Goal: Task Accomplishment & Management: Manage account settings

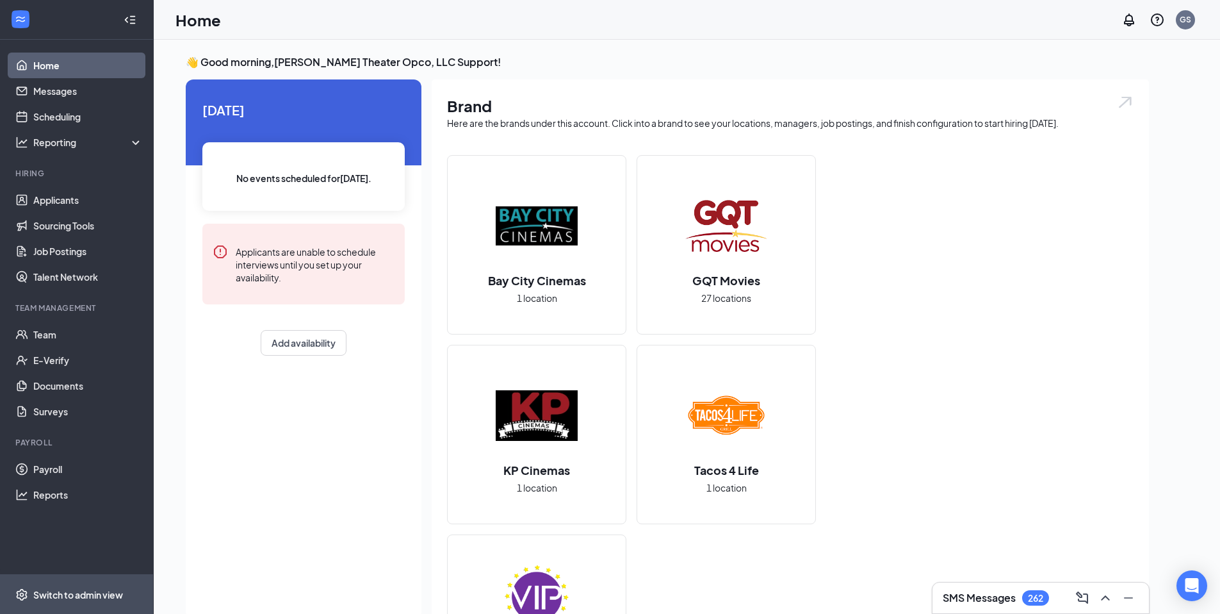
click at [81, 588] on div "Switch to admin view" at bounding box center [78, 594] width 90 height 13
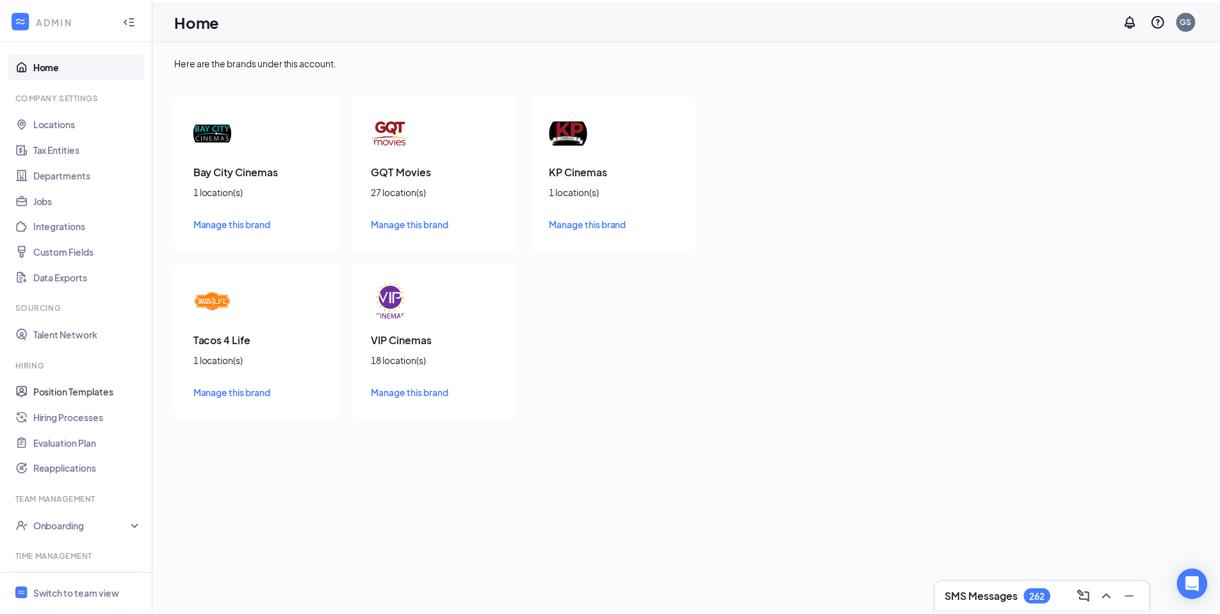
scroll to position [169, 0]
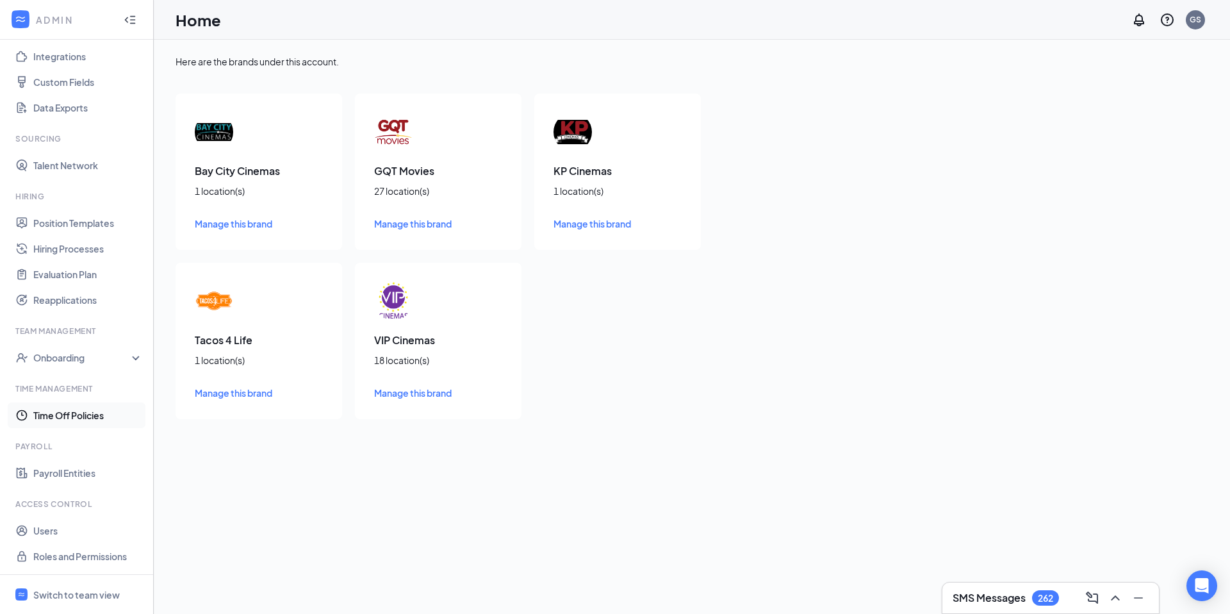
click at [65, 414] on link "Time Off Policies" at bounding box center [88, 415] width 110 height 26
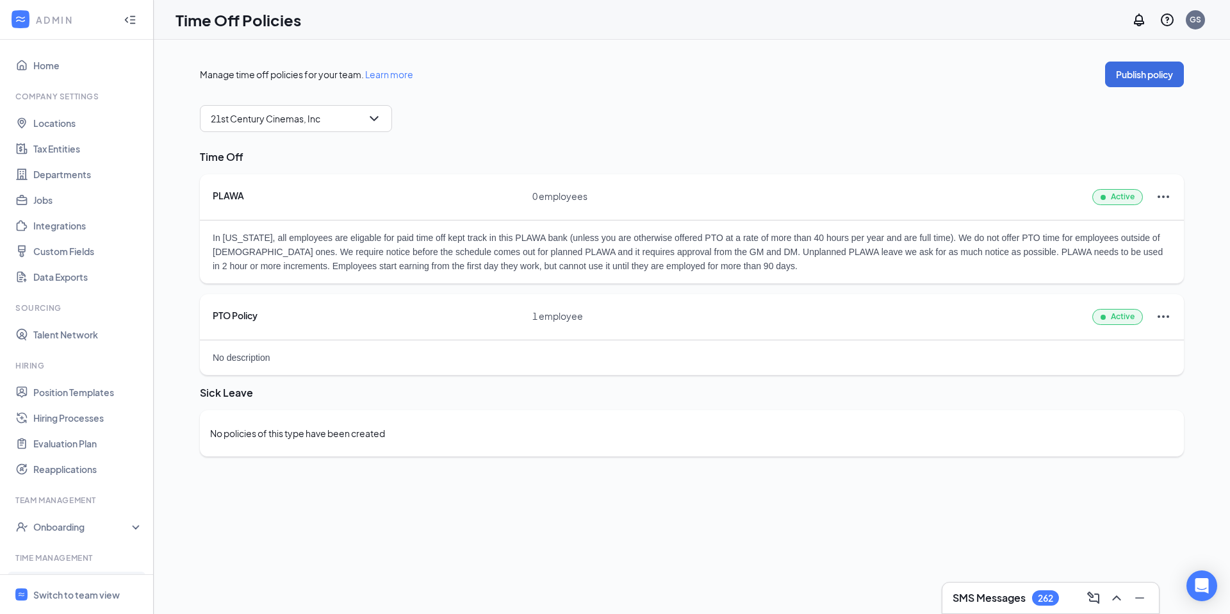
click at [247, 230] on div "In [US_STATE], all employees are eligable for paid time off kept track in this …" at bounding box center [692, 251] width 984 height 63
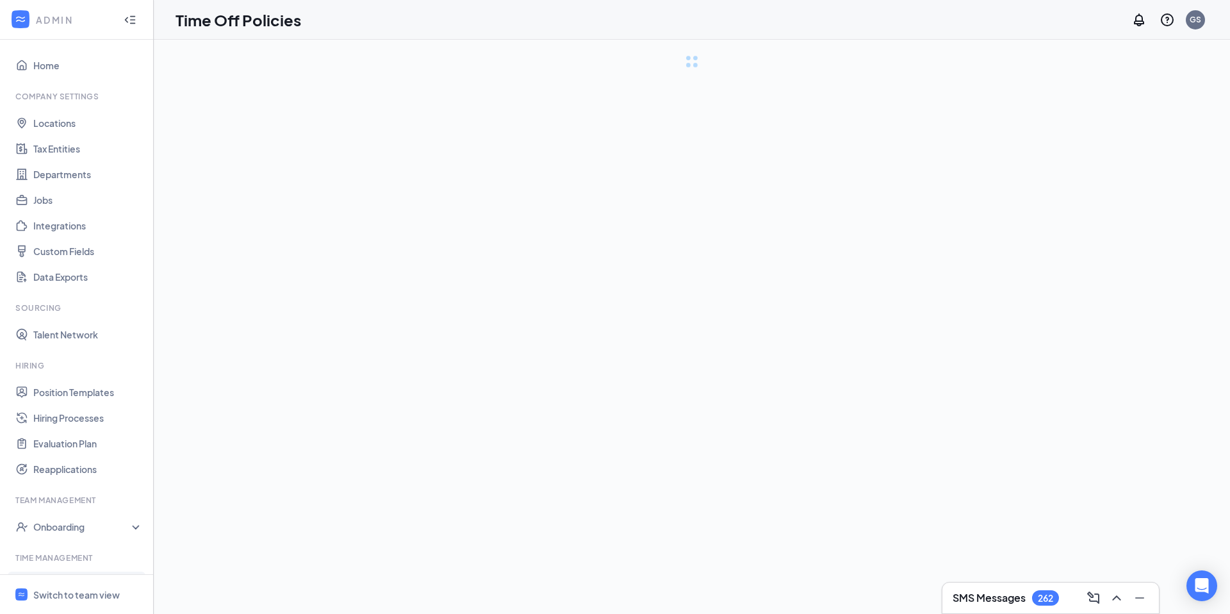
click at [247, 230] on div "Timeoff - Workstream" at bounding box center [692, 327] width 1076 height 574
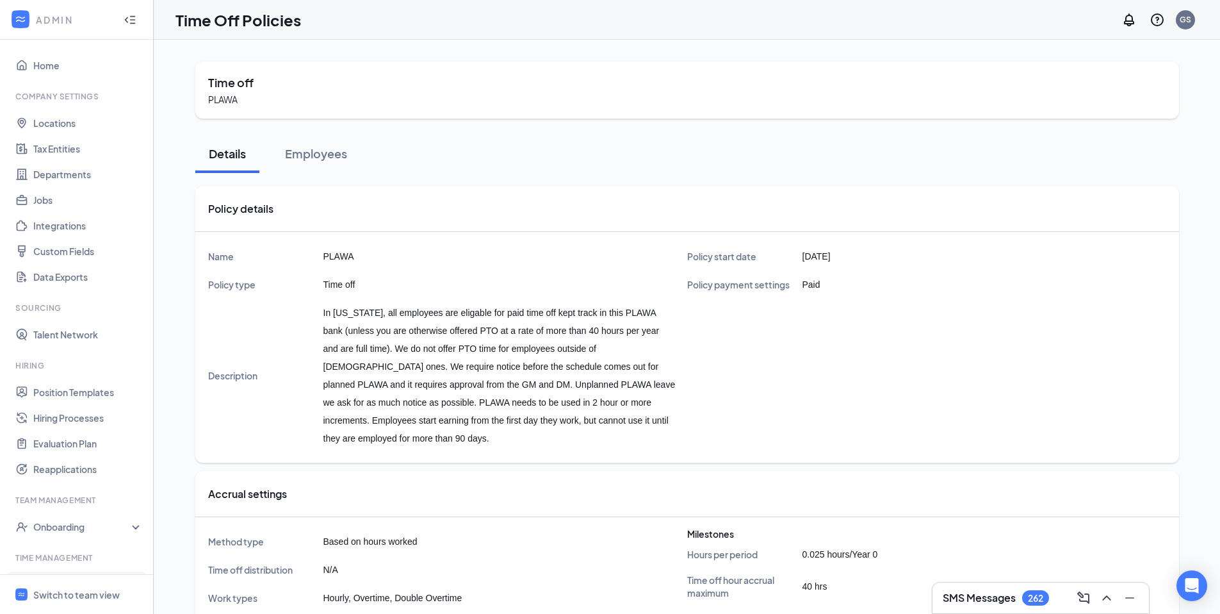
click at [353, 313] on td "In [US_STATE], all employees are eligable for paid time off kept track in this …" at bounding box center [505, 375] width 364 height 154
click at [352, 313] on td "In [US_STATE], all employees are eligable for paid time off kept track in this …" at bounding box center [505, 375] width 364 height 154
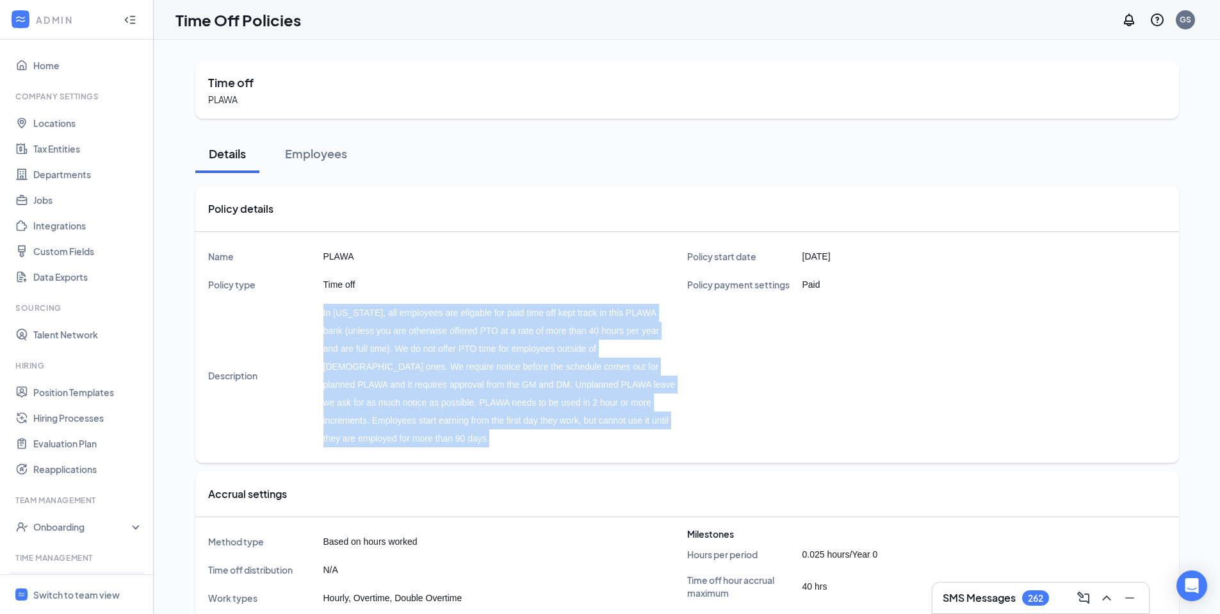
click at [352, 313] on td "In Illinois, all employees are eligable for paid time off kept track in this PL…" at bounding box center [505, 375] width 364 height 154
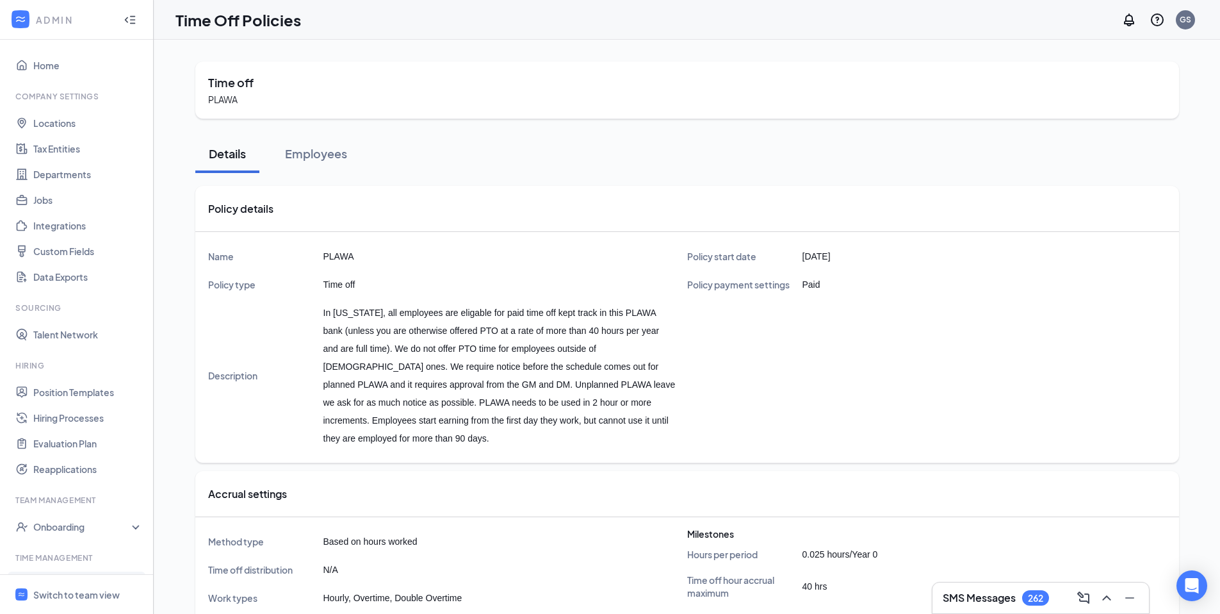
click at [391, 318] on td "In Illinois, all employees are eligable for paid time off kept track in this PL…" at bounding box center [505, 375] width 364 height 154
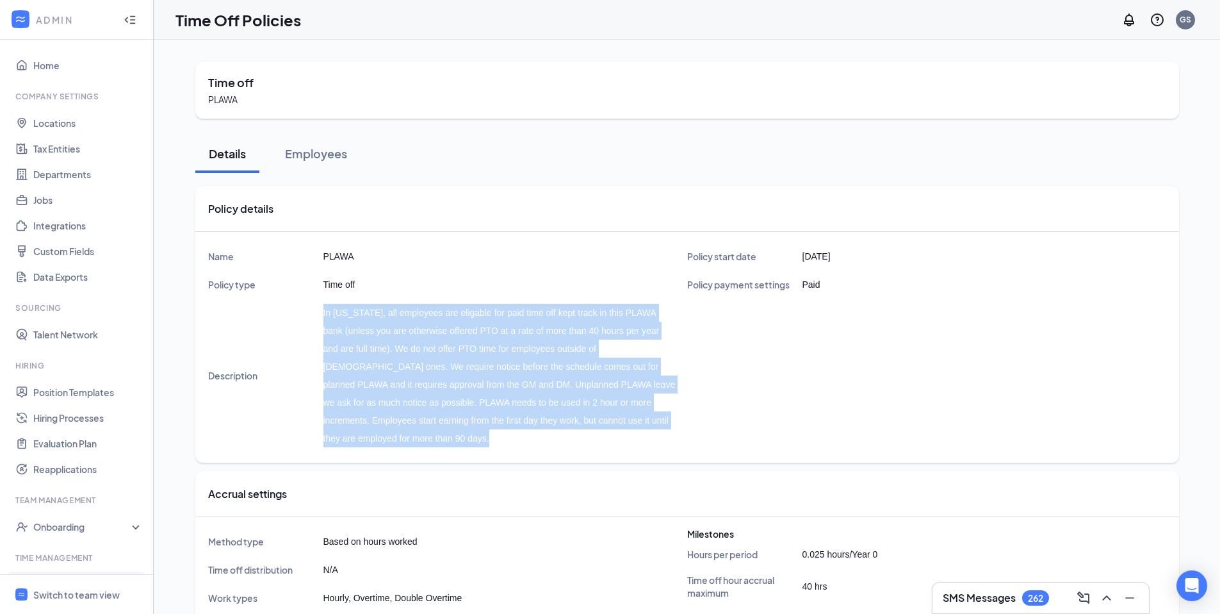
click at [391, 318] on td "In Illinois, all employees are eligable for paid time off kept track in this PL…" at bounding box center [505, 375] width 364 height 154
copy td "In Illinois, all employees are eligable for paid time off kept track in this PL…"
click at [785, 402] on div "Policy start date Sep 09, 2025 Policy payment settings Paid" at bounding box center [926, 347] width 479 height 210
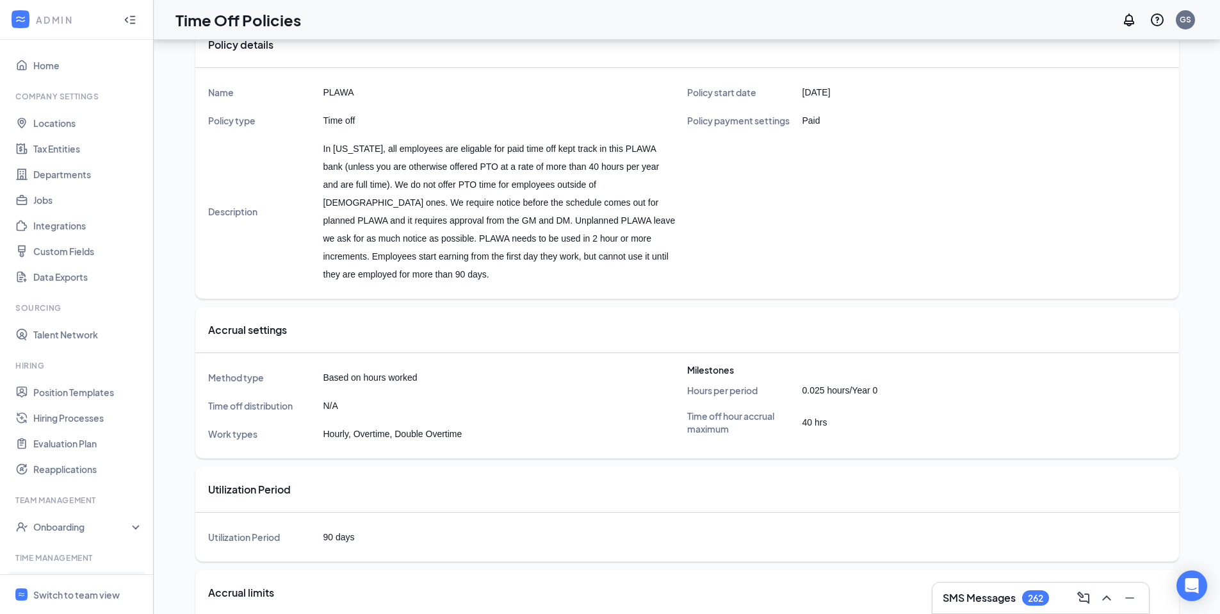
scroll to position [172, 0]
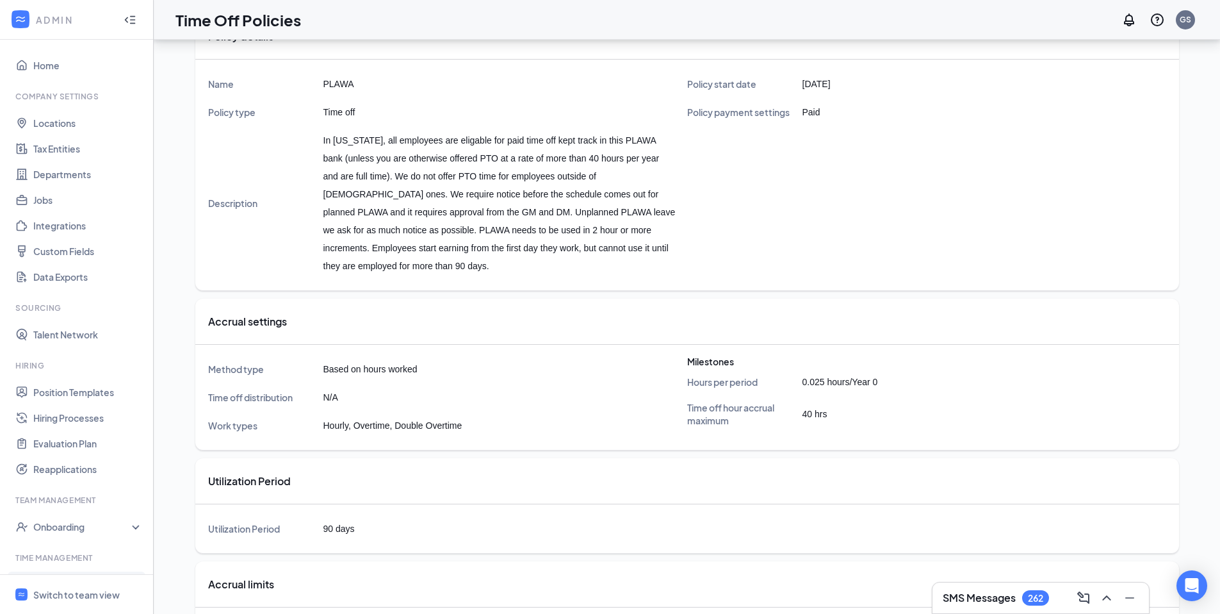
click at [356, 369] on td "Based on hours worked" at bounding box center [505, 369] width 364 height 28
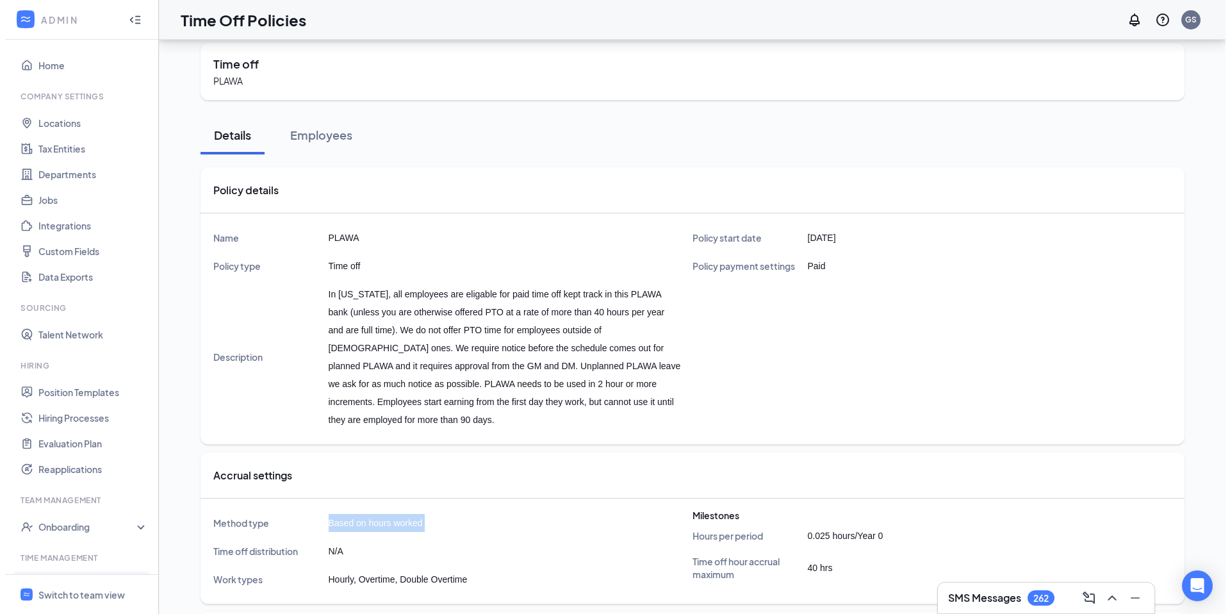
scroll to position [0, 0]
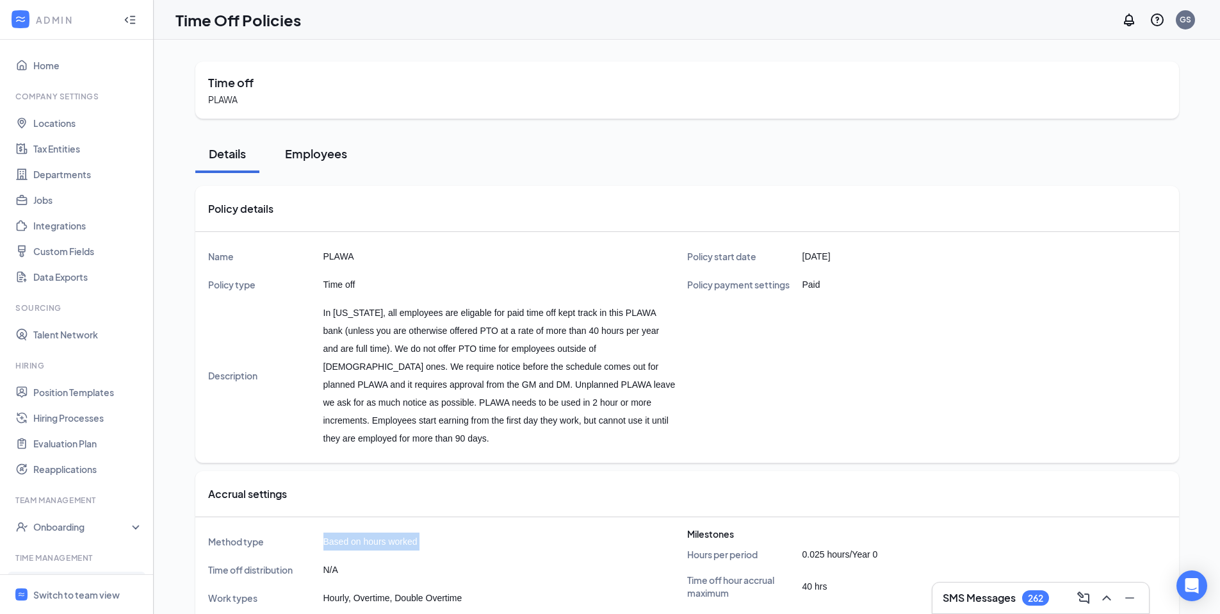
click at [303, 152] on div "Employees" at bounding box center [316, 153] width 62 height 16
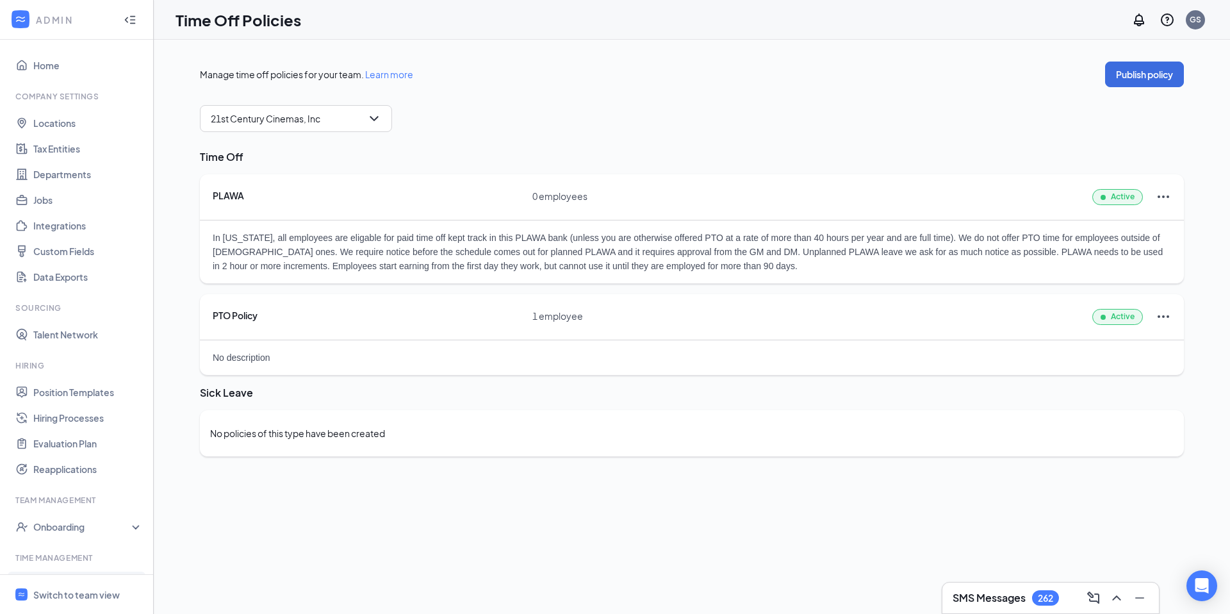
click at [1156, 195] on icon "Ellipses" at bounding box center [1162, 196] width 15 height 15
click at [1098, 250] on span "Edit policy" at bounding box center [1087, 254] width 143 height 14
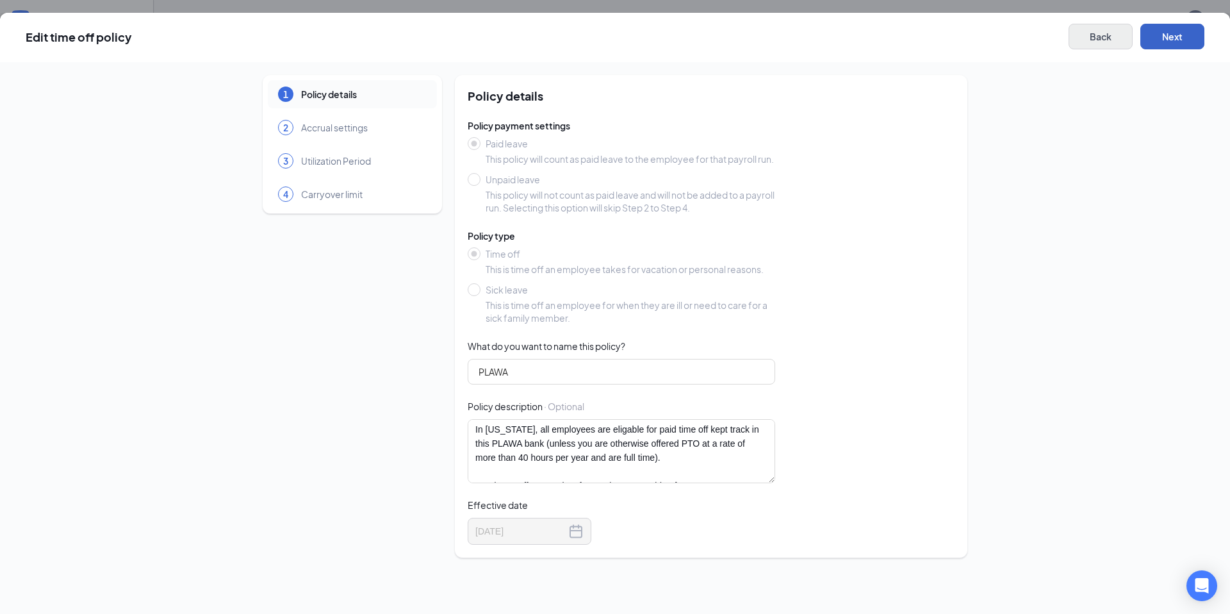
click at [1162, 42] on button "Next" at bounding box center [1172, 37] width 64 height 26
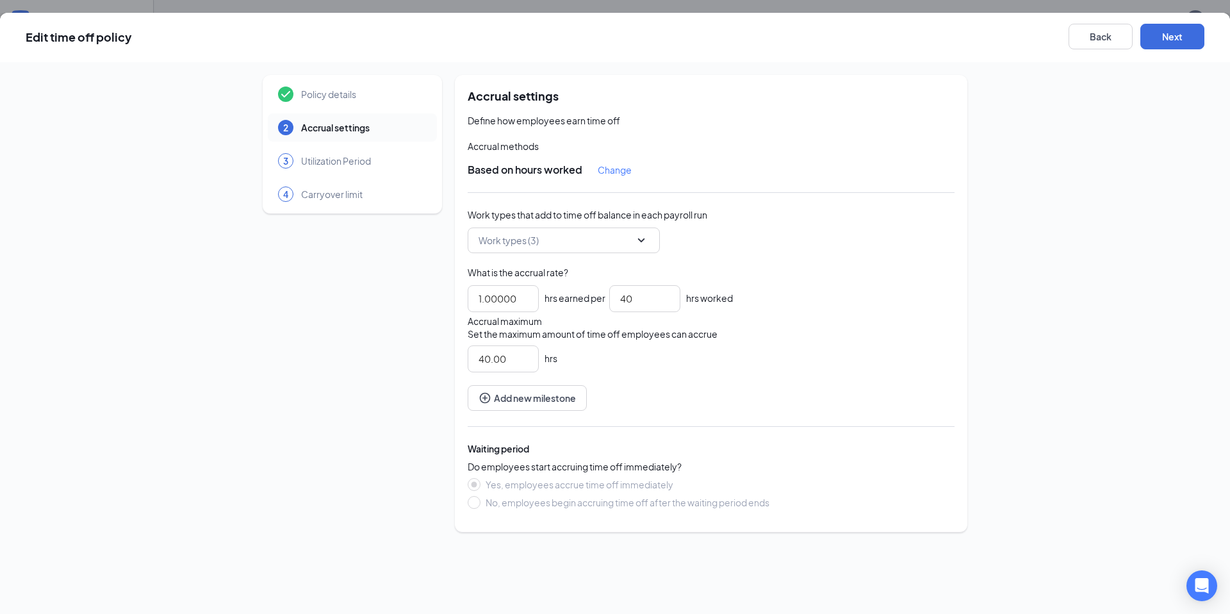
click at [327, 166] on div "Utilization Period" at bounding box center [336, 160] width 70 height 13
click at [332, 161] on div "Utilization Period" at bounding box center [336, 160] width 70 height 13
drag, startPoint x: 323, startPoint y: 158, endPoint x: 305, endPoint y: 165, distance: 19.3
click at [323, 158] on div "Utilization Period" at bounding box center [336, 160] width 70 height 13
click at [1162, 39] on button "Next" at bounding box center [1172, 37] width 64 height 26
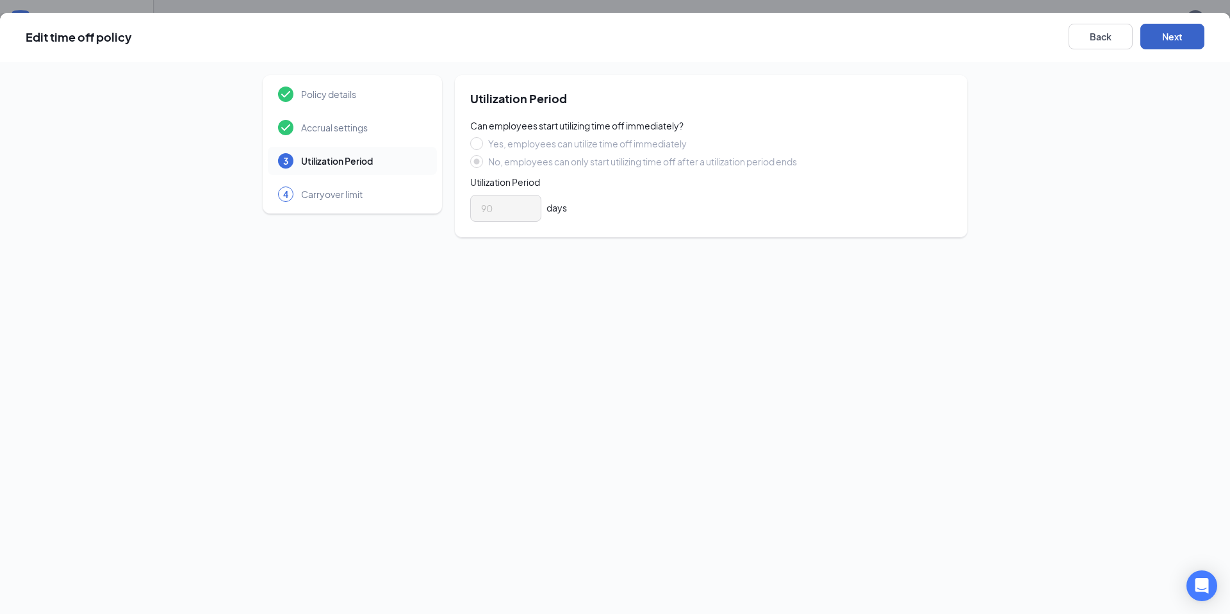
click at [1184, 40] on button "Next" at bounding box center [1172, 37] width 64 height 26
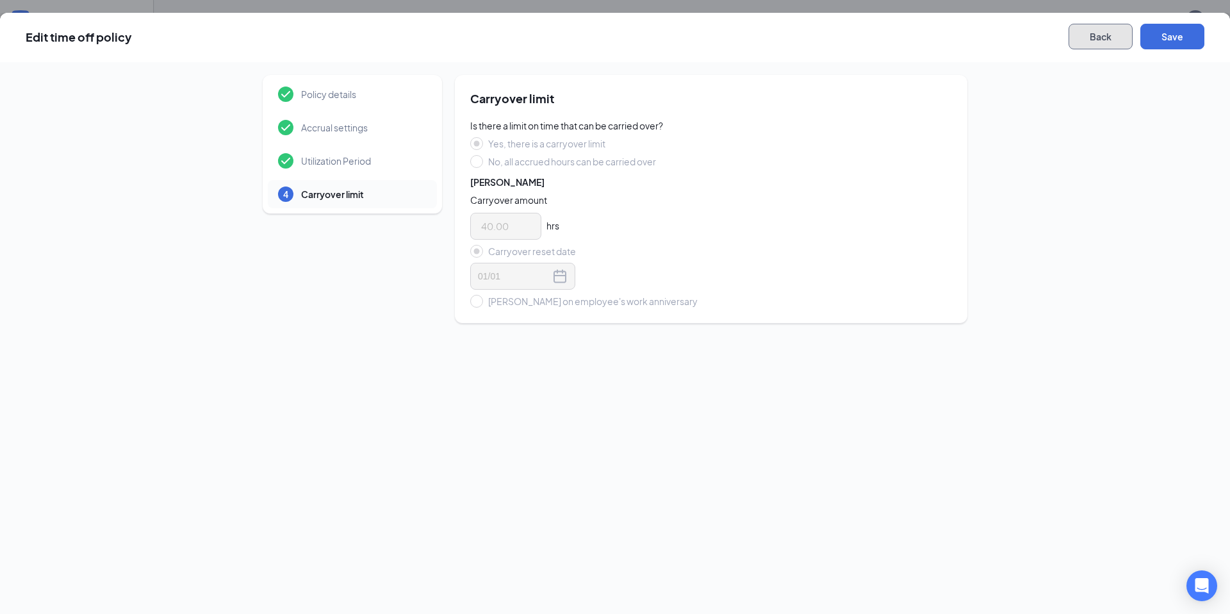
click at [1108, 42] on button "Back" at bounding box center [1100, 37] width 64 height 26
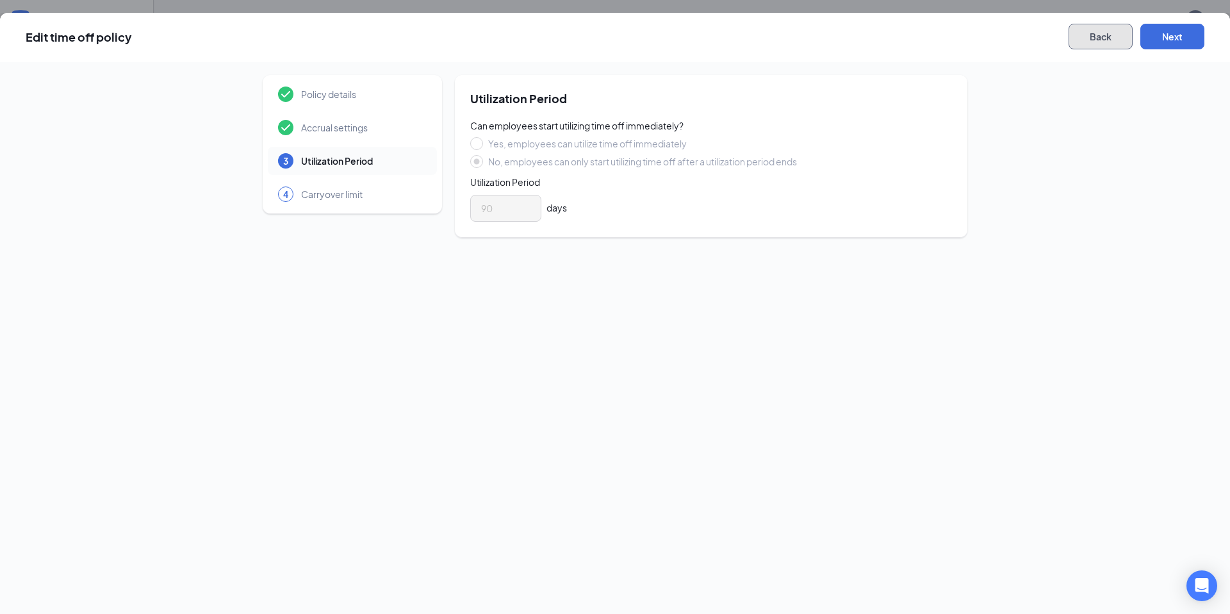
click at [1108, 43] on button "Back" at bounding box center [1100, 37] width 64 height 26
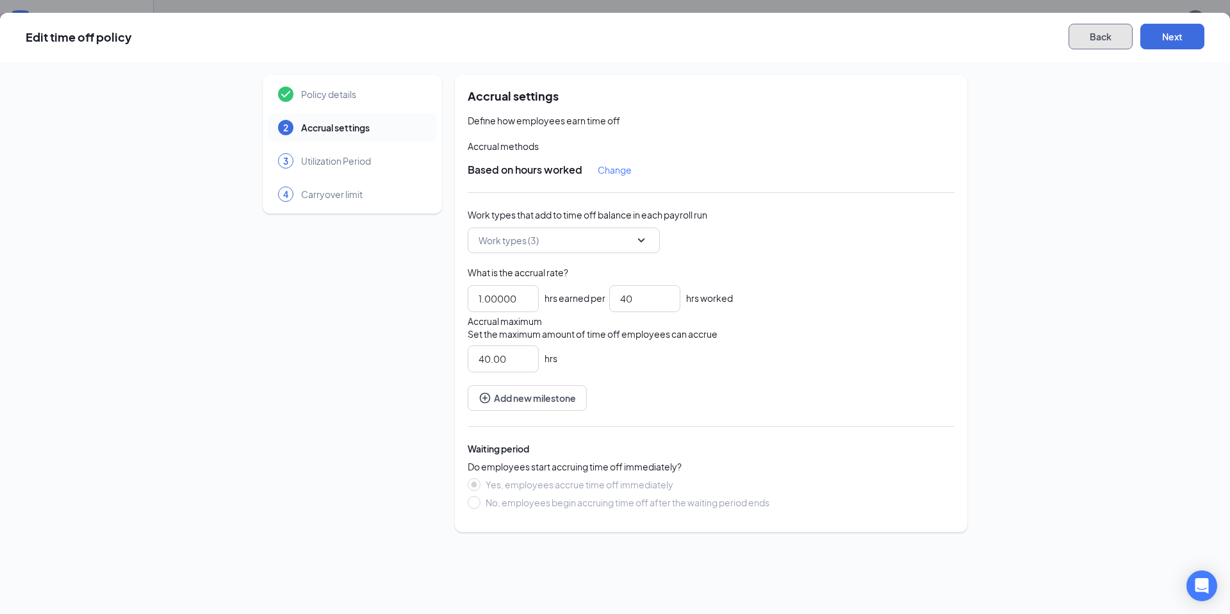
click at [1108, 43] on button "Back" at bounding box center [1100, 37] width 64 height 26
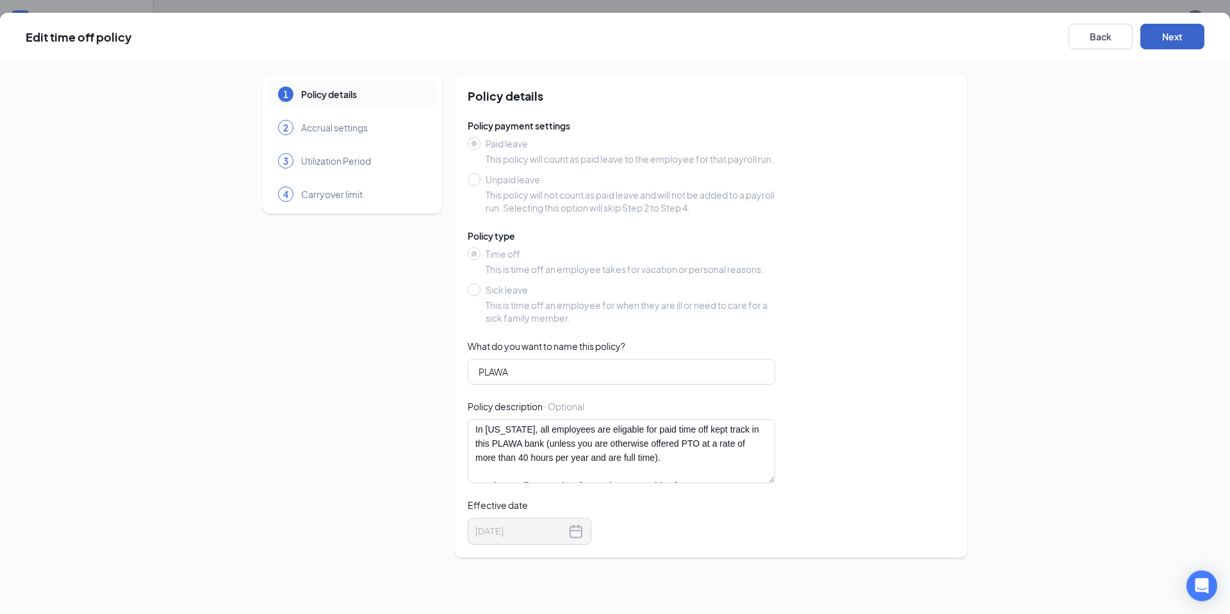
click at [1194, 35] on button "Next" at bounding box center [1172, 37] width 64 height 26
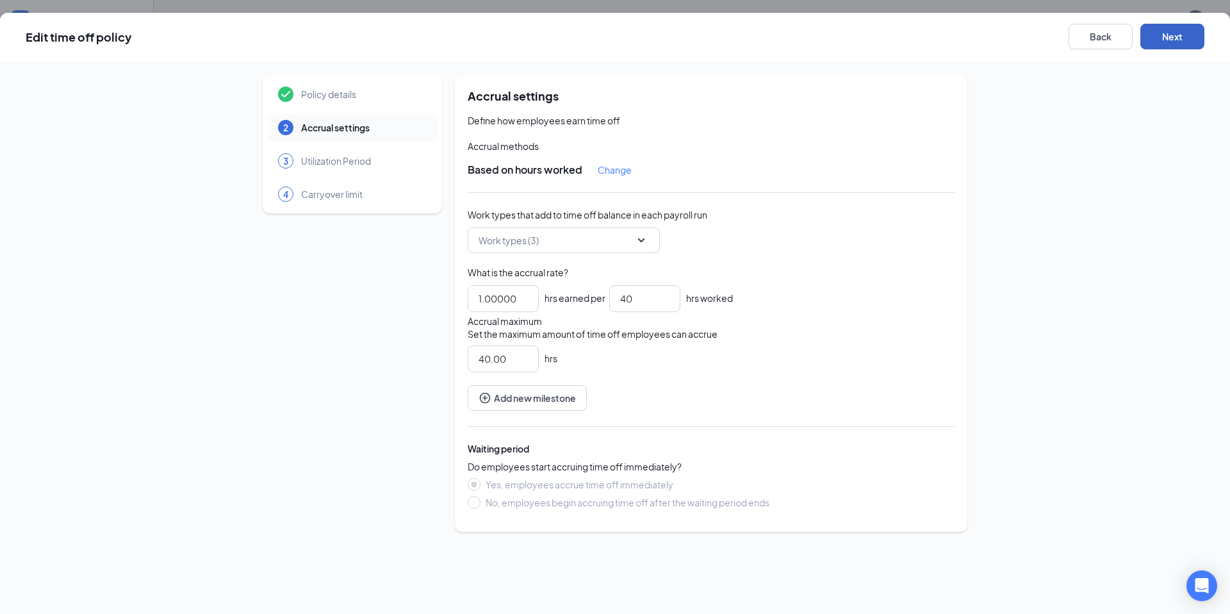
click at [1166, 38] on button "Next" at bounding box center [1172, 37] width 64 height 26
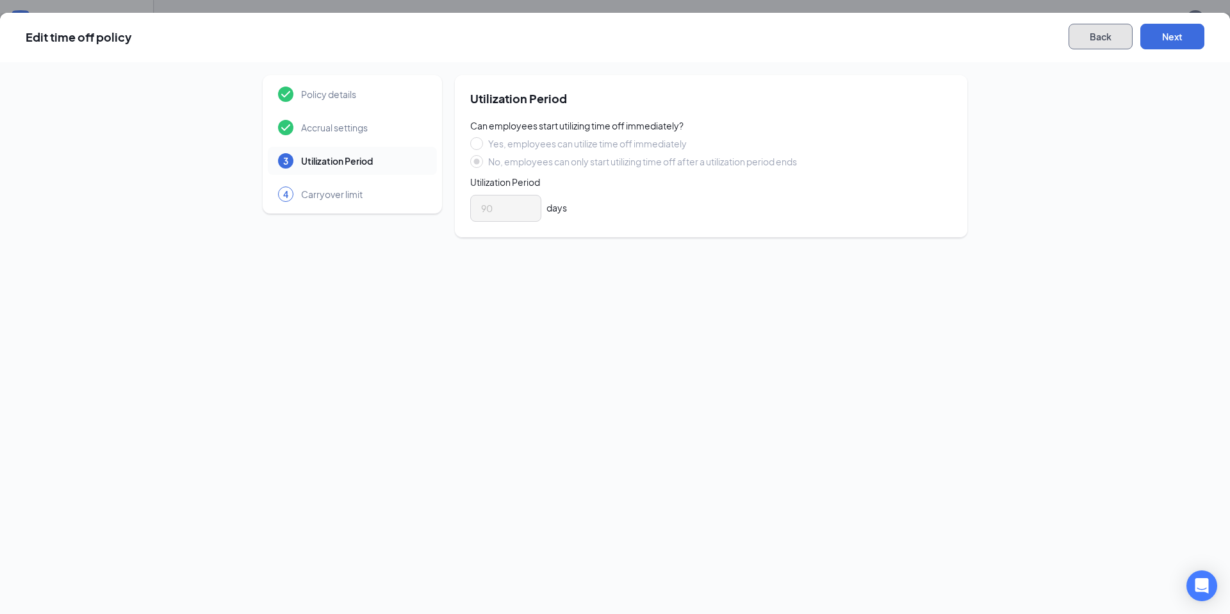
click at [1094, 34] on button "Back" at bounding box center [1100, 37] width 64 height 26
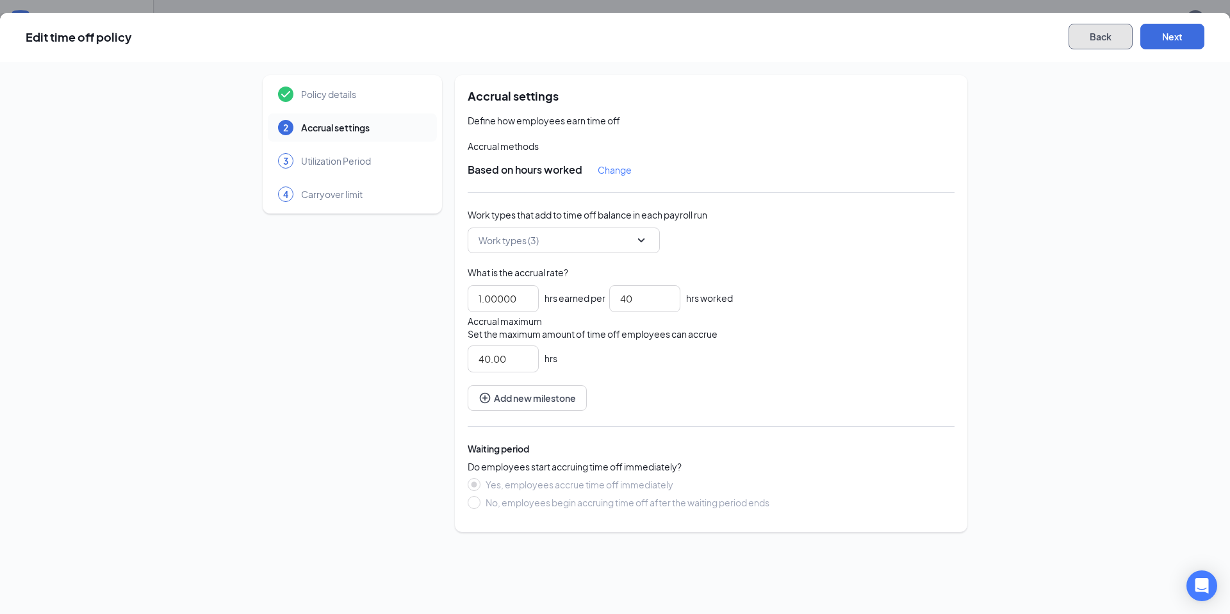
click at [1094, 34] on button "Back" at bounding box center [1100, 37] width 64 height 26
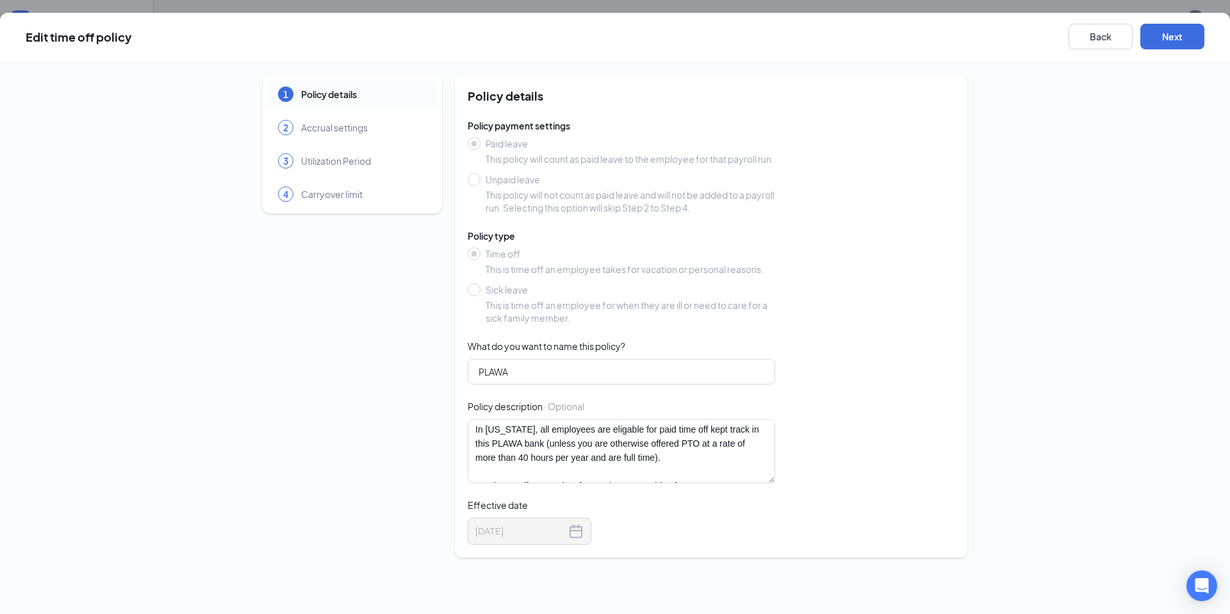
click at [1082, 50] on div "Edit time off policy Back Next" at bounding box center [615, 37] width 1230 height 49
click at [1088, 38] on button "Back" at bounding box center [1100, 37] width 64 height 26
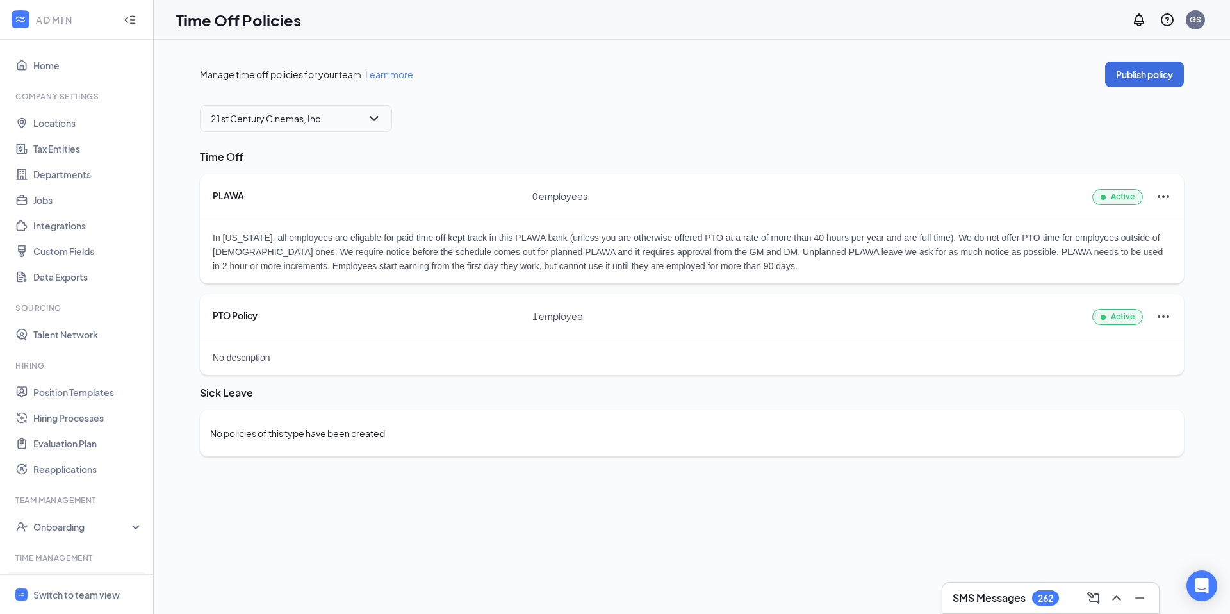
click at [372, 120] on span "21st Century Cinemas, Inc 3930 Mezzanine Dr Lafayette, IN, 47905" at bounding box center [296, 118] width 170 height 19
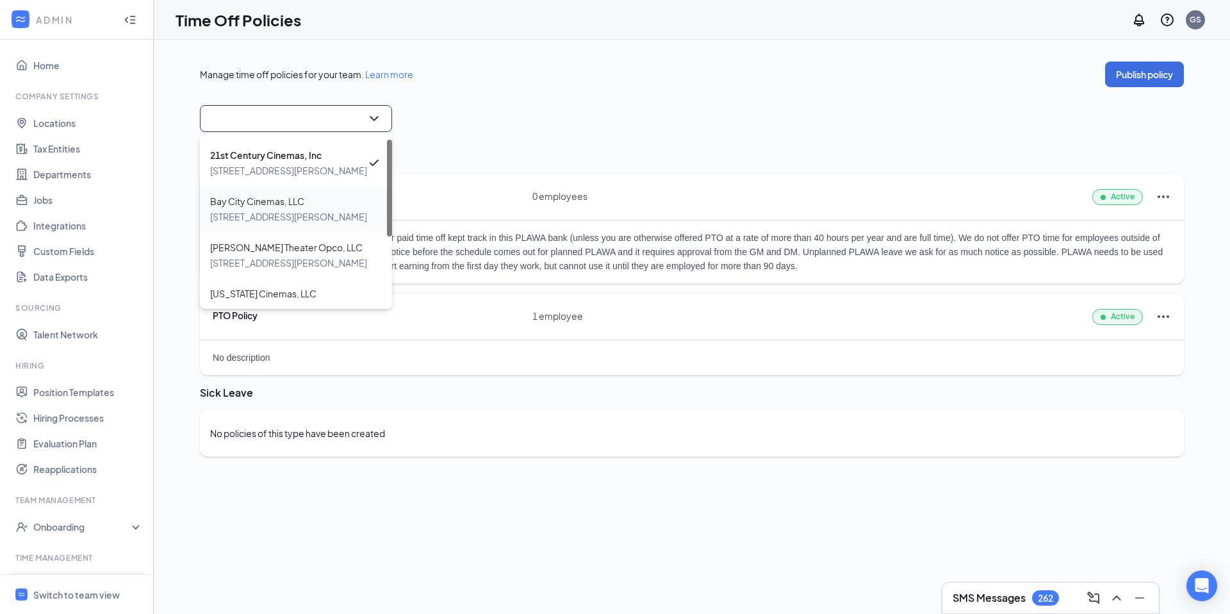
click at [289, 194] on span "Bay City Cinemas, LLC" at bounding box center [288, 200] width 157 height 15
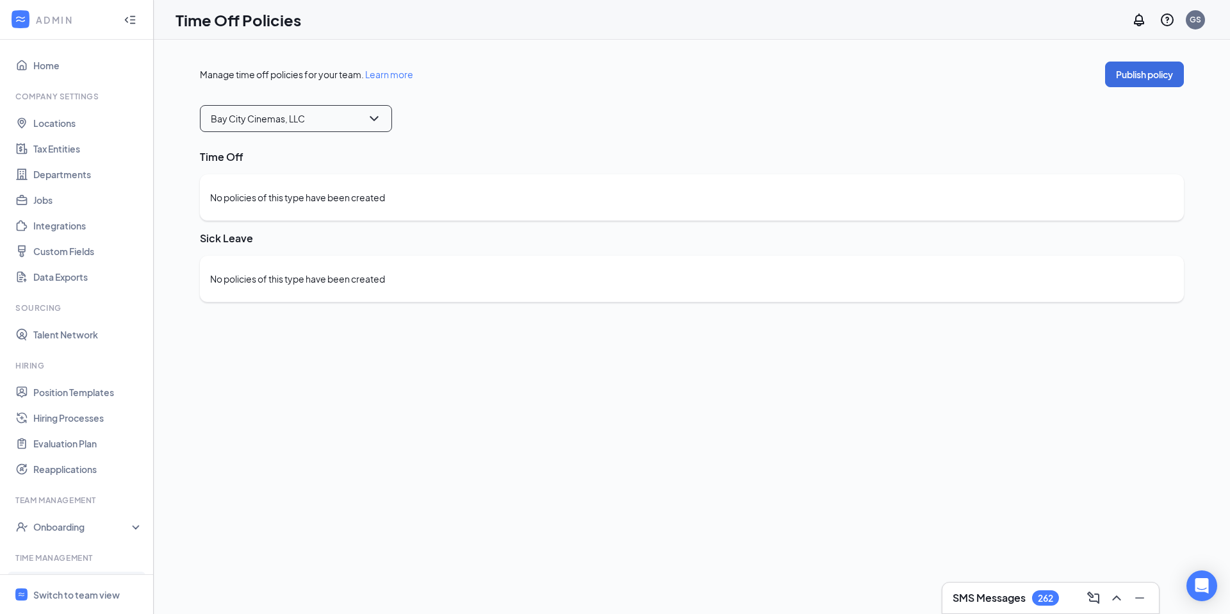
click at [316, 118] on span "Bay City Cinemas, LLC 3930 Mezzanine Dr Lafayette, IN, 47905" at bounding box center [296, 118] width 170 height 19
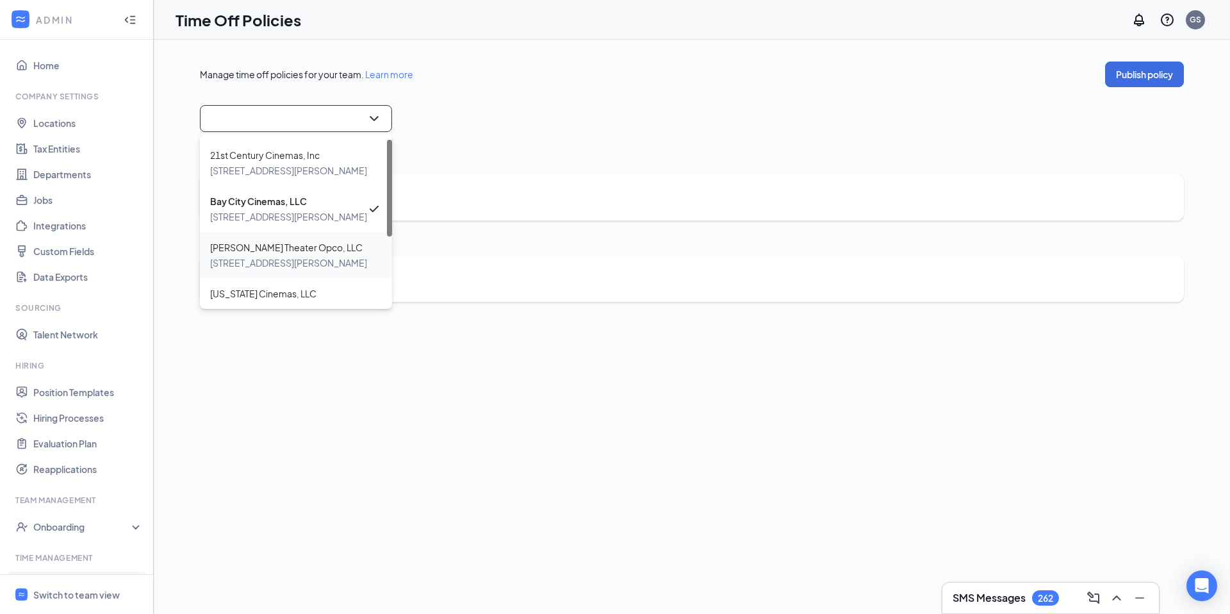
click at [271, 242] on span "[PERSON_NAME] Theater Opco, LLC" at bounding box center [288, 247] width 157 height 15
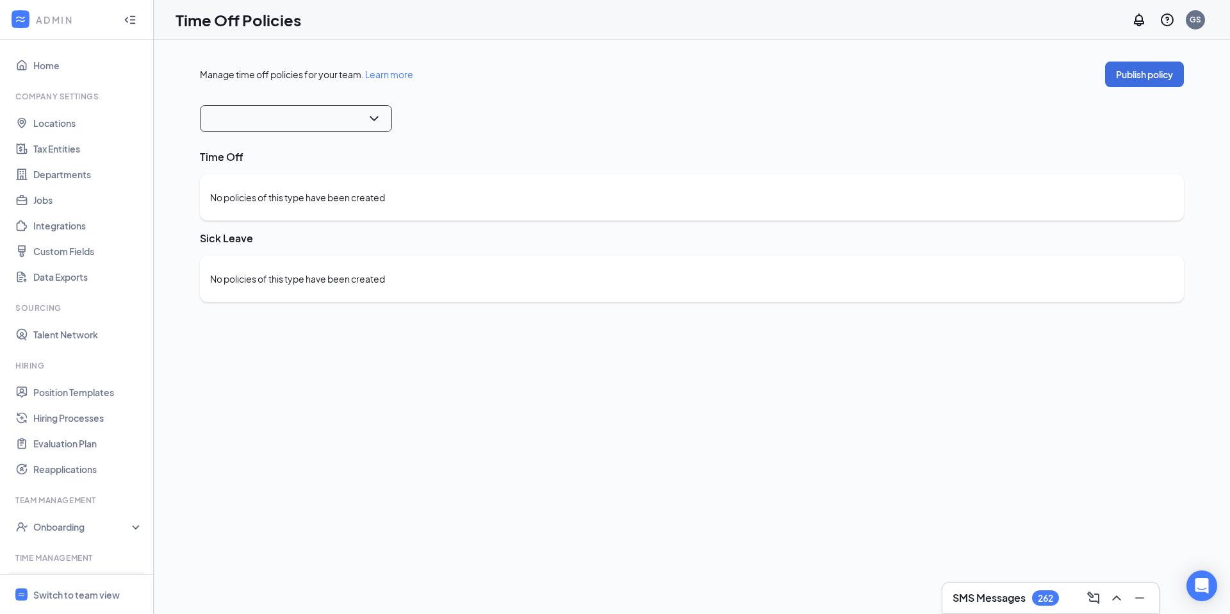
click at [285, 124] on span "[PERSON_NAME] Theater Opco, LLC" at bounding box center [287, 118] width 152 height 19
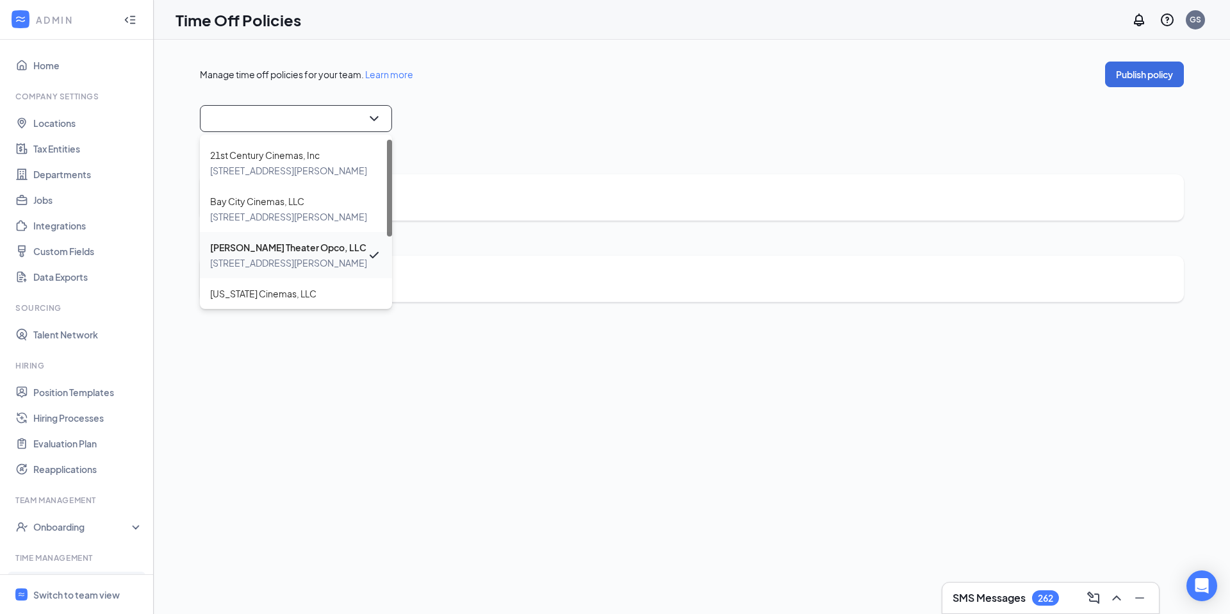
scroll to position [113, 0]
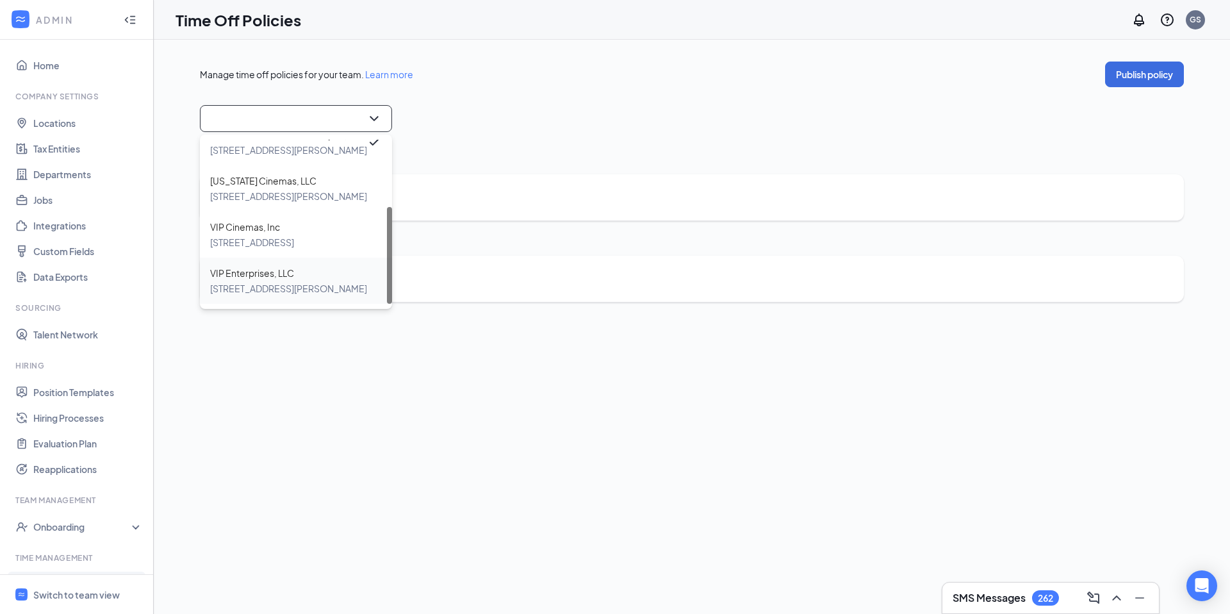
click at [268, 277] on span "VIP Enterprises, LLC" at bounding box center [288, 272] width 157 height 15
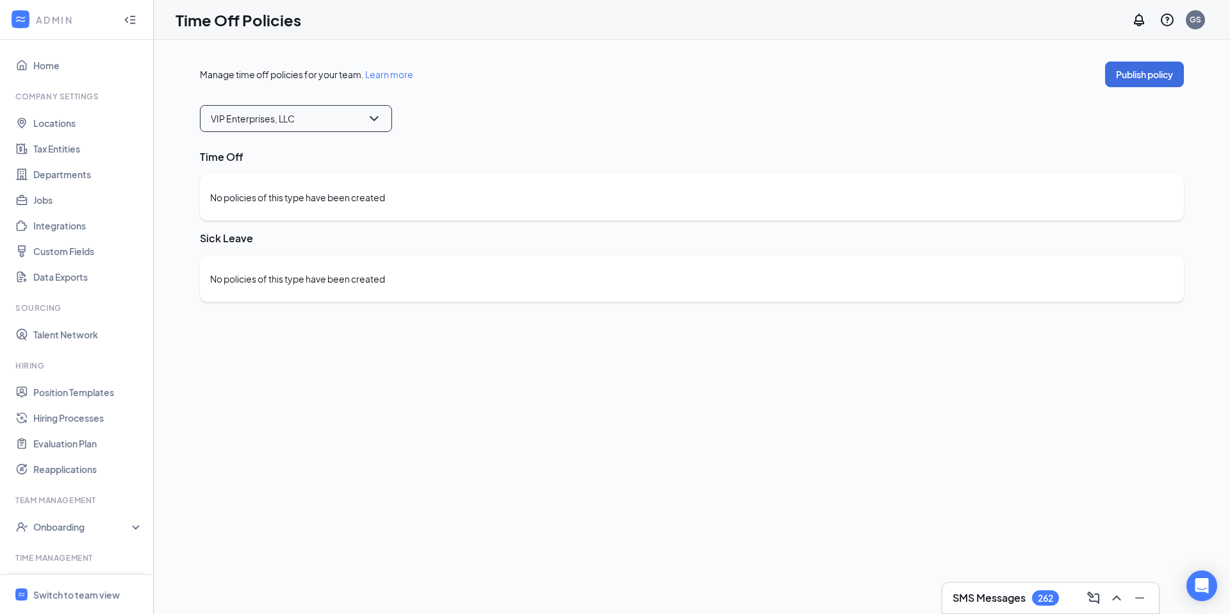
click at [281, 123] on span "VIP Enterprises, LLC" at bounding box center [253, 118] width 84 height 19
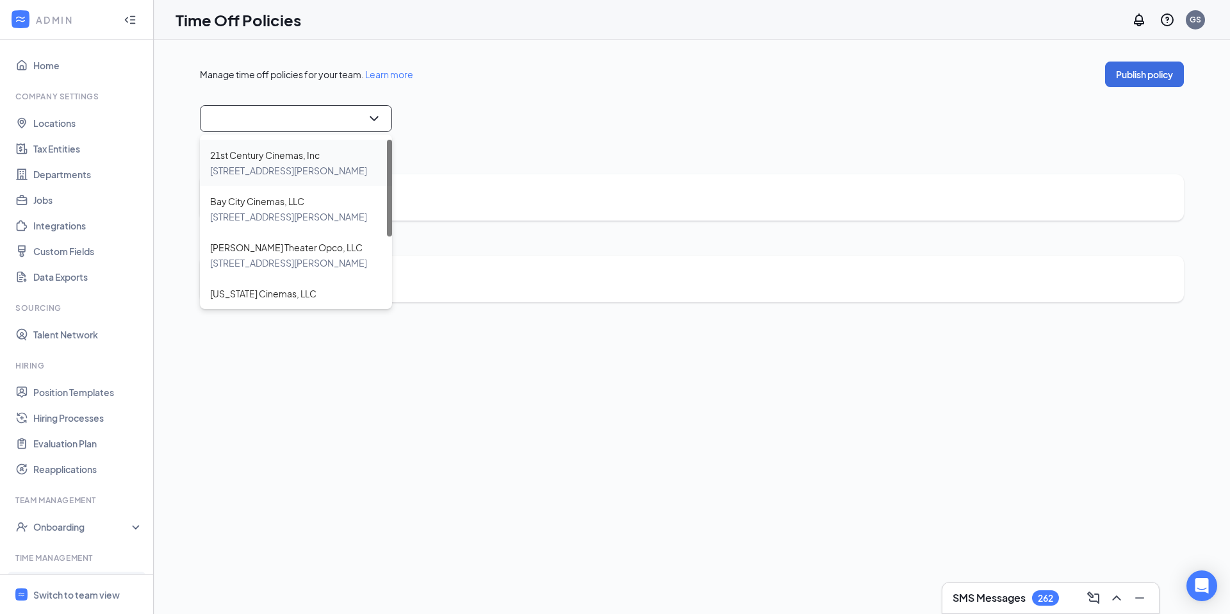
click at [248, 142] on div "21st Century Cinemas, Inc 3930 Mezzanine Dr Lafayette, IN, 47905" at bounding box center [296, 163] width 192 height 46
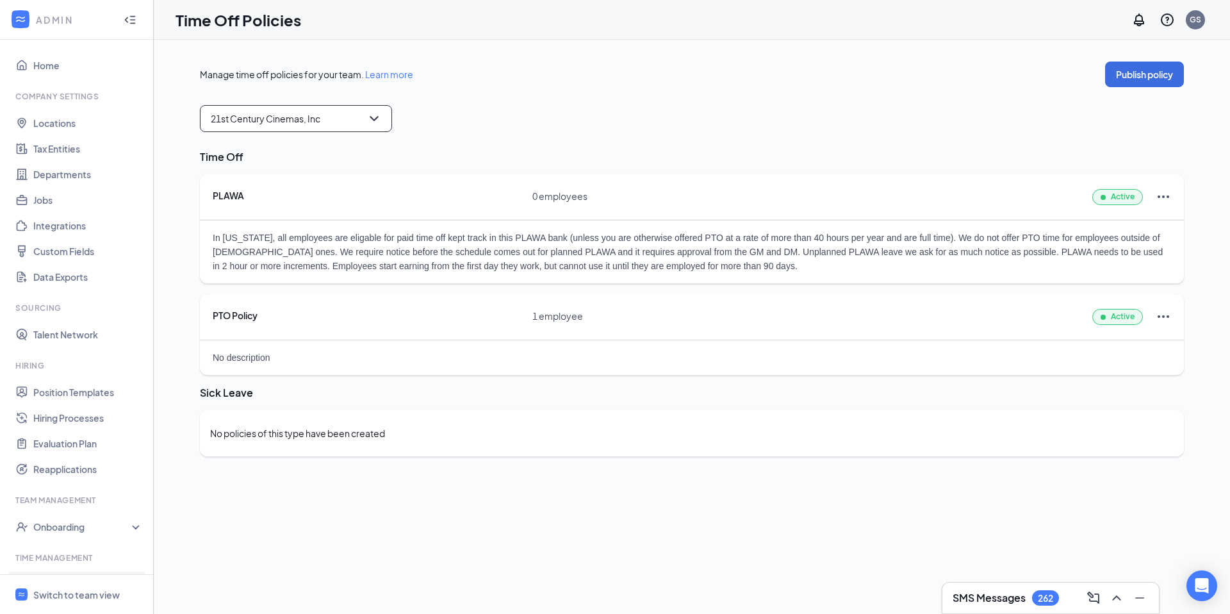
click at [811, 72] on div "Manage time off policies for your team. Learn more Publish policy" at bounding box center [692, 74] width 984 height 26
